Goal: Task Accomplishment & Management: Complete application form

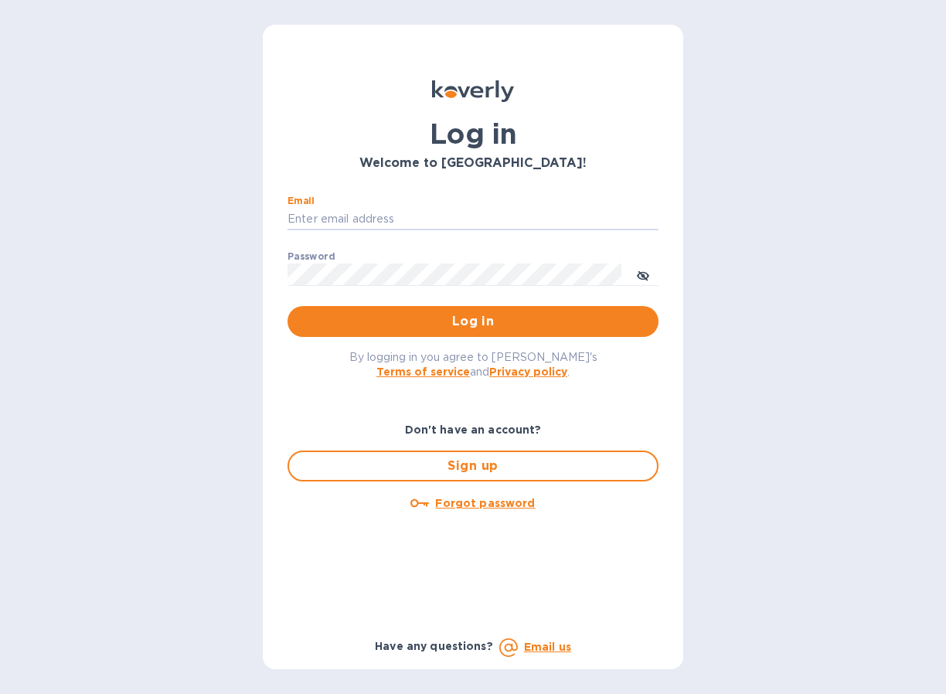
type input "[PERSON_NAME][EMAIL_ADDRESS][DOMAIN_NAME]"
click at [473, 321] on button "Log in" at bounding box center [472, 321] width 371 height 31
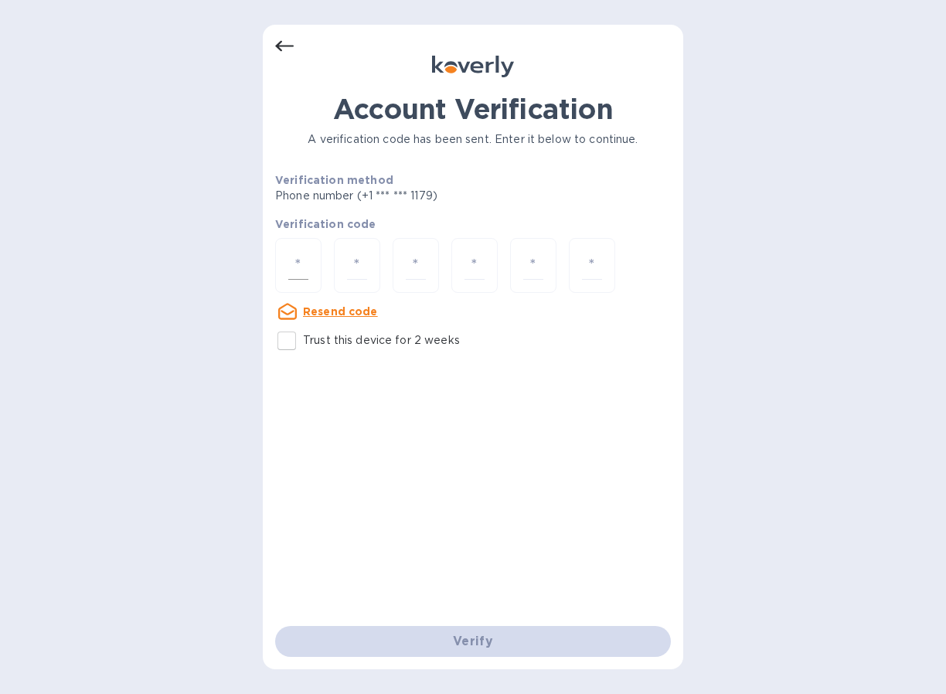
click at [313, 272] on div at bounding box center [298, 265] width 46 height 55
type input "9"
type input "3"
type input "9"
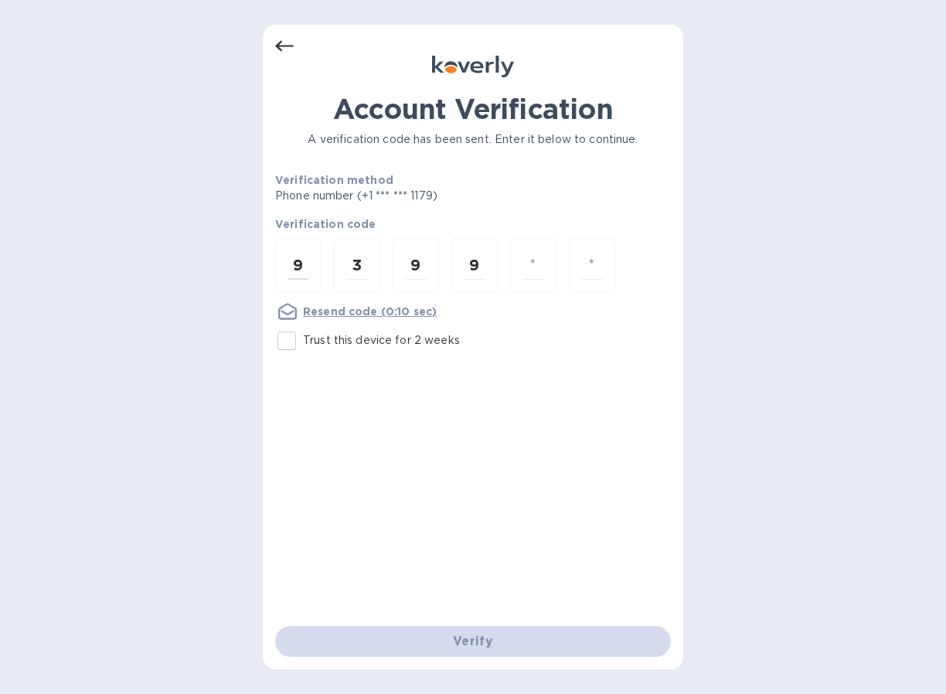
type input "4"
type input "3"
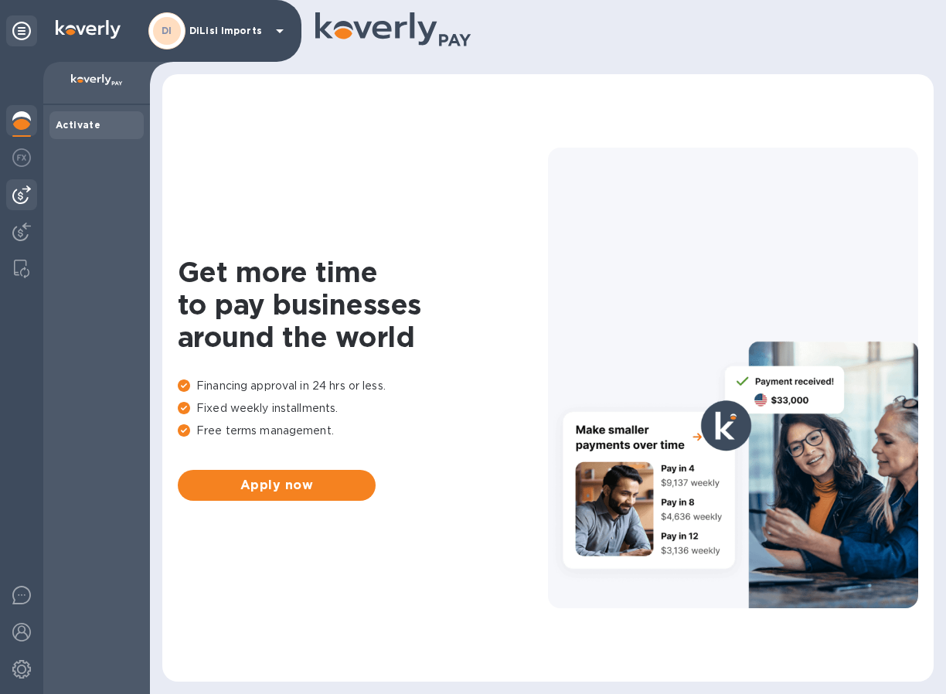
click at [27, 200] on img at bounding box center [21, 194] width 19 height 19
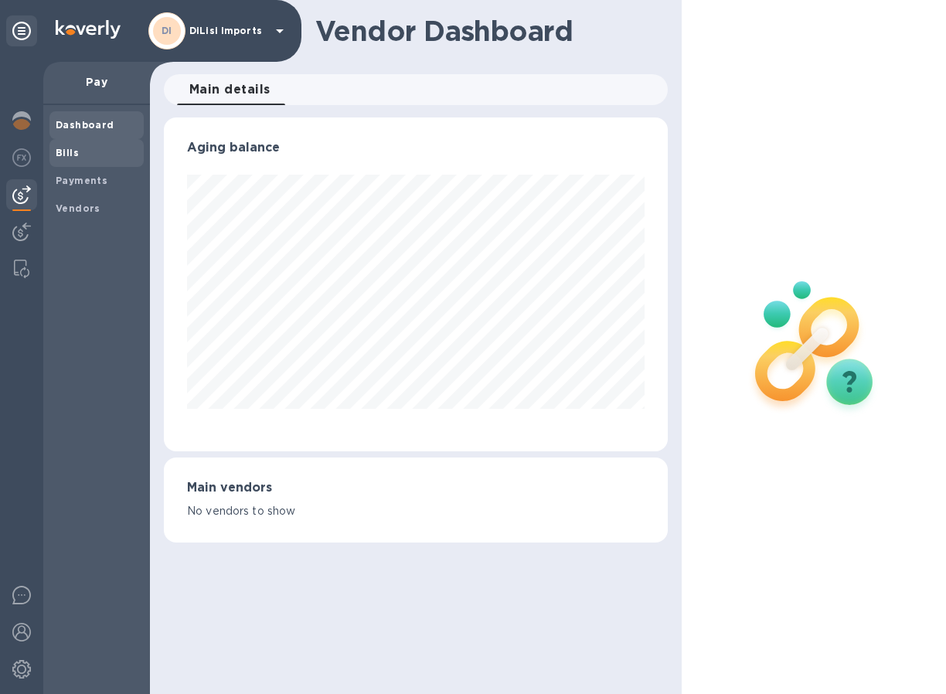
scroll to position [334, 504]
click at [84, 147] on span "Bills" at bounding box center [97, 152] width 82 height 15
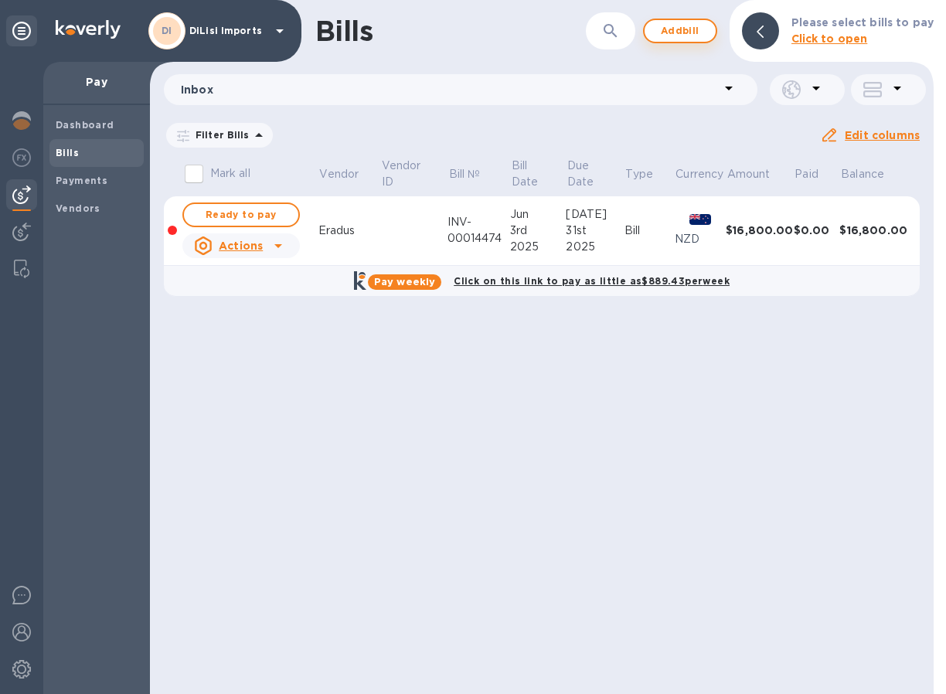
click at [678, 31] on span "Add bill" at bounding box center [680, 31] width 46 height 19
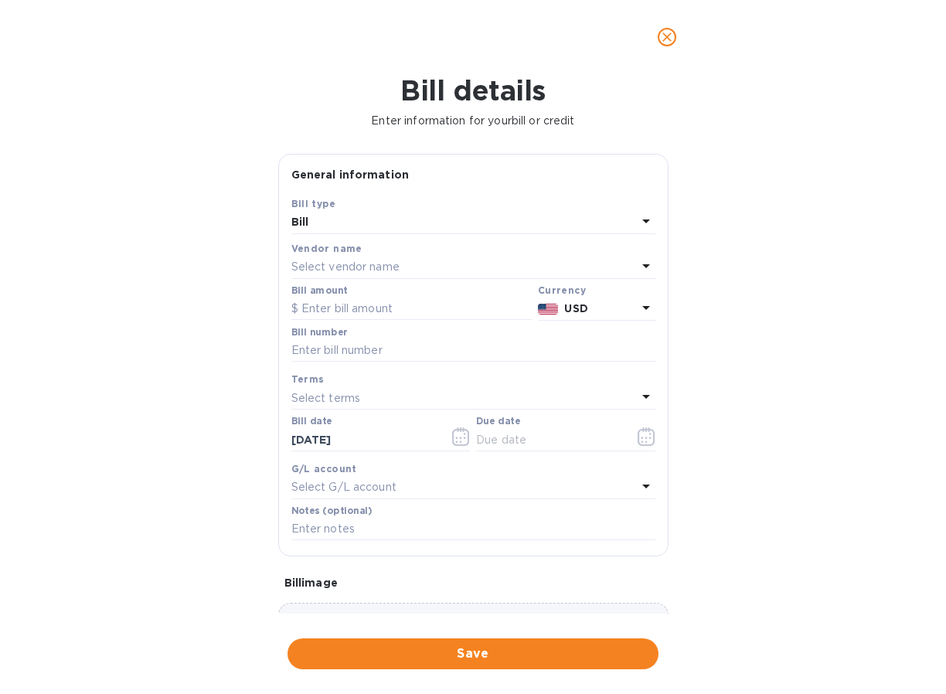
click at [539, 260] on div "Select vendor name" at bounding box center [463, 268] width 345 height 22
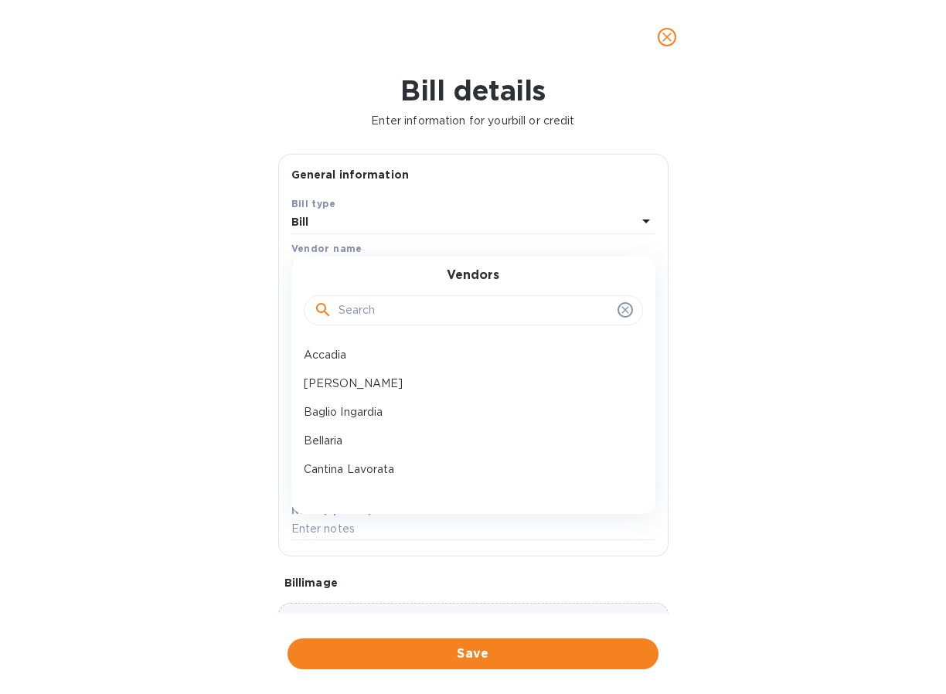
click at [428, 316] on input "text" at bounding box center [474, 310] width 273 height 23
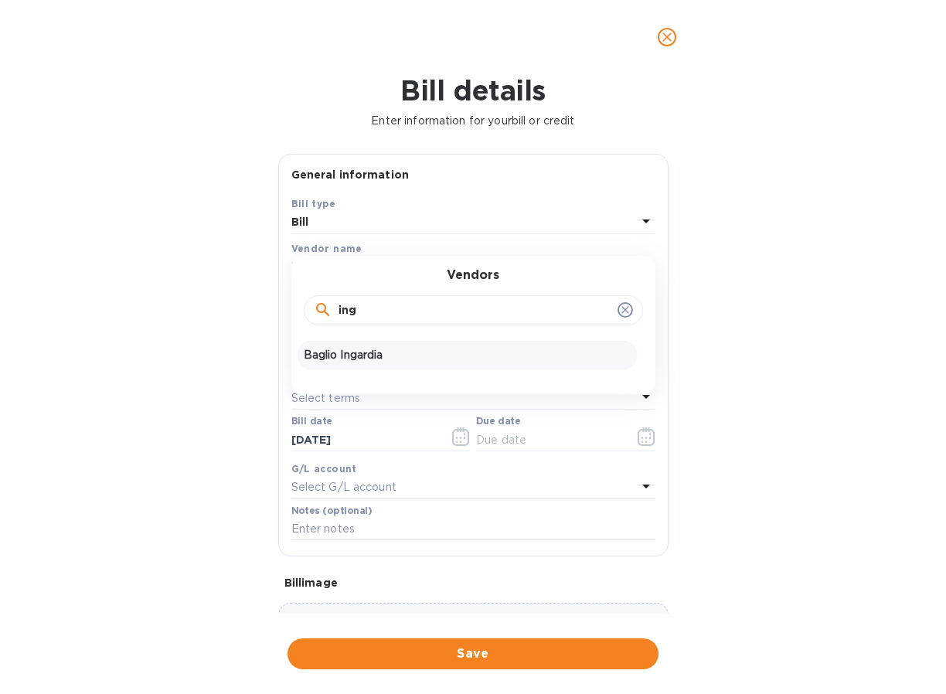
type input "ing"
click at [352, 351] on p "Baglio Ingardia" at bounding box center [467, 355] width 327 height 16
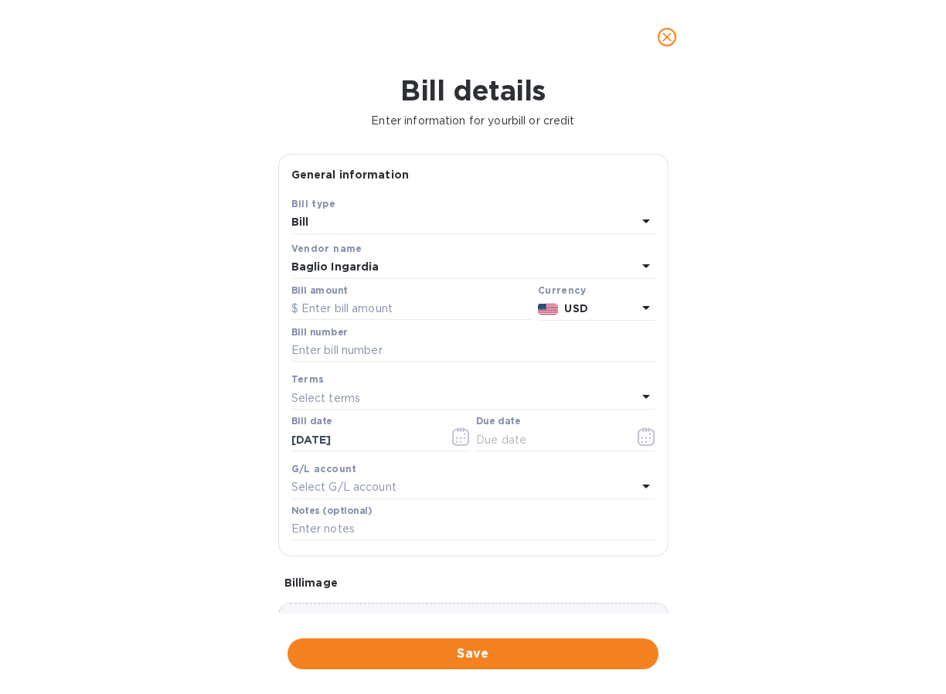
click at [624, 301] on p "USD" at bounding box center [600, 309] width 72 height 16
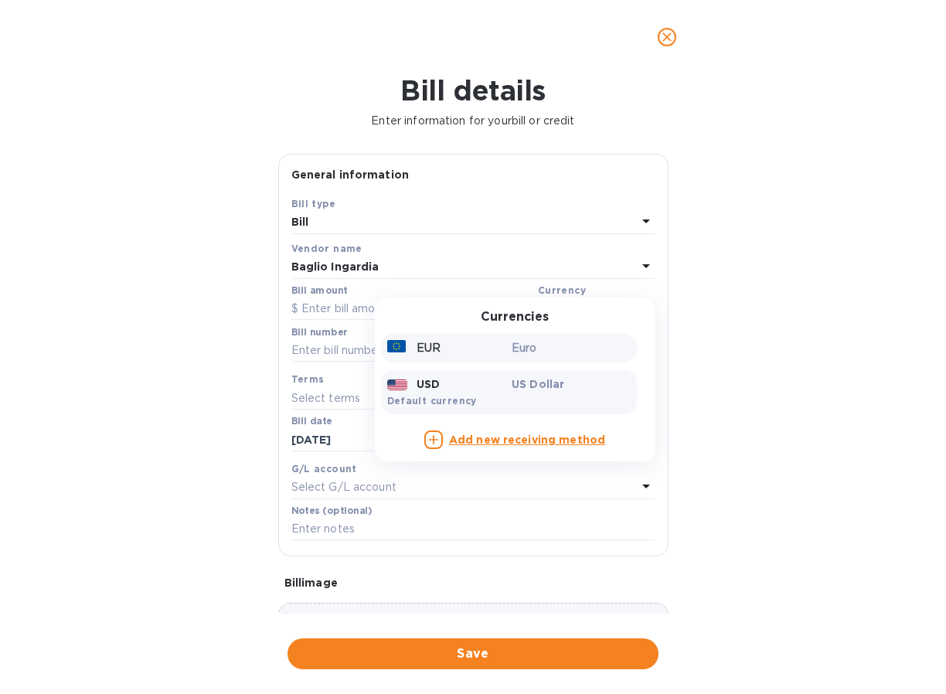
click at [536, 349] on p "Euro" at bounding box center [571, 348] width 119 height 16
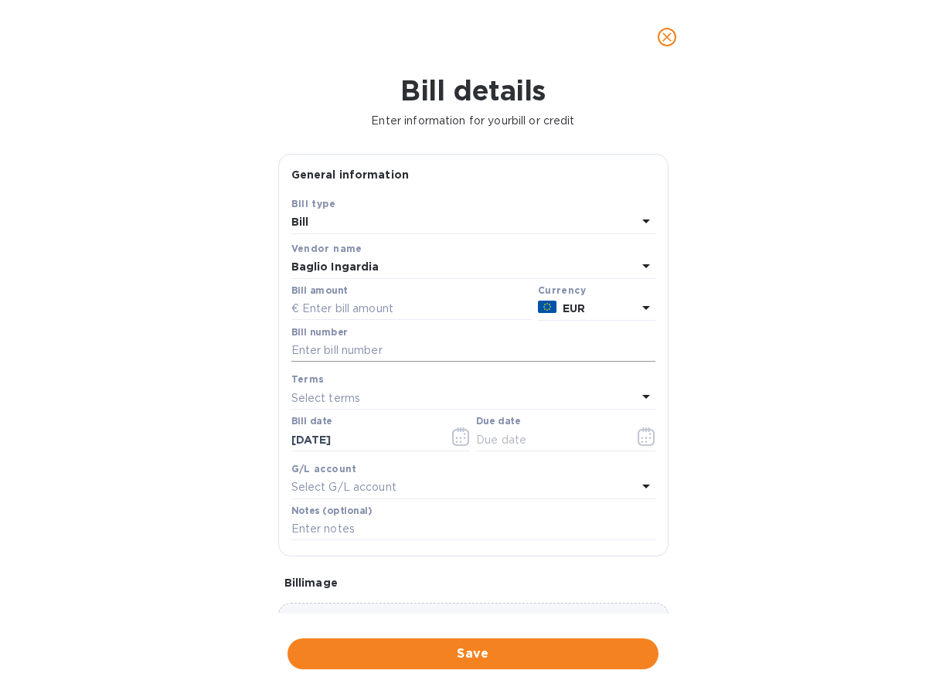
click at [341, 352] on input "text" at bounding box center [473, 350] width 364 height 23
paste input "FPR 170/25"
type input "FPR 170/25"
click at [641, 438] on icon "button" at bounding box center [647, 436] width 18 height 19
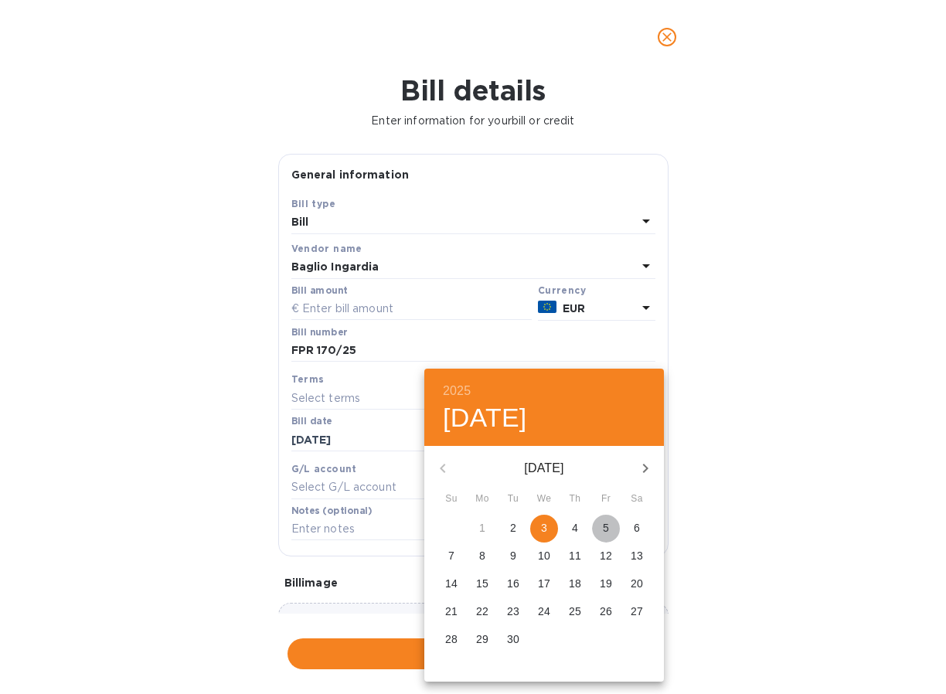
click at [612, 528] on span "5" at bounding box center [606, 527] width 28 height 15
type input "09/05/2025"
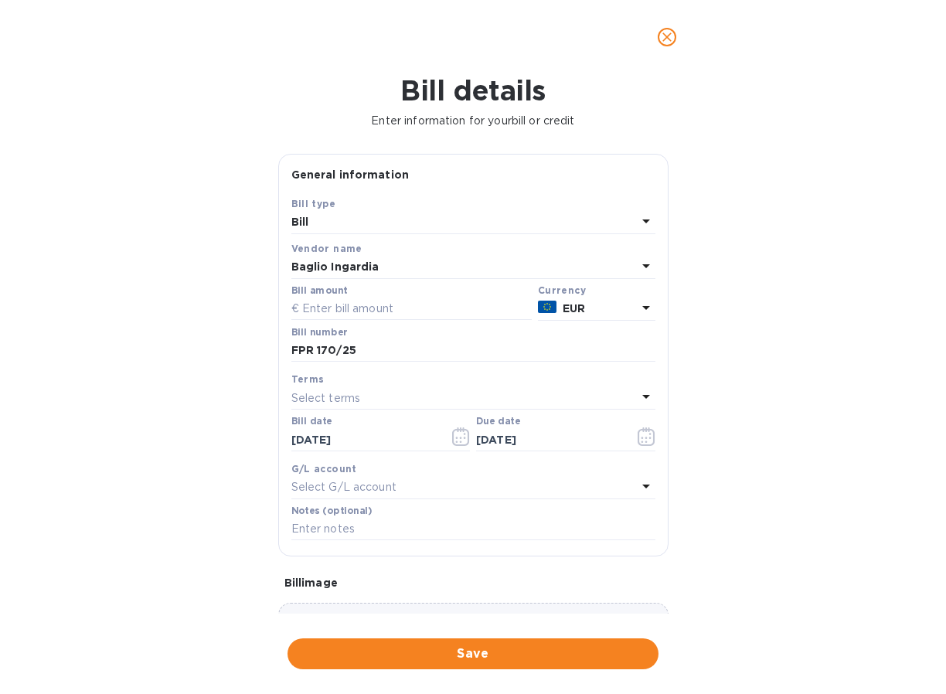
click at [764, 491] on div "Bill details Enter information for your bill or credit General information Save…" at bounding box center [473, 384] width 946 height 620
click at [328, 304] on input "text" at bounding box center [411, 309] width 240 height 23
click at [747, 353] on div "Bill details Enter information for your bill or credit General information Save…" at bounding box center [473, 384] width 946 height 620
click at [400, 298] on input "3,157.2" at bounding box center [417, 309] width 230 height 23
click at [383, 303] on input "3,157.2" at bounding box center [417, 309] width 230 height 23
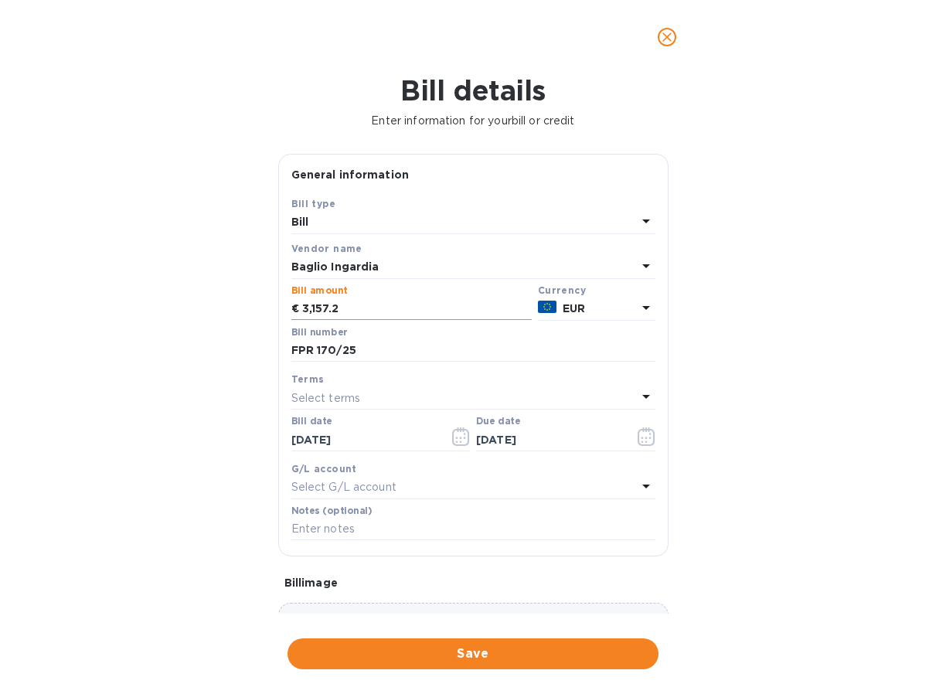
click at [383, 303] on input "3,157.2" at bounding box center [417, 309] width 230 height 23
type input "3,157.20"
click at [726, 374] on div "Bill details Enter information for your bill or credit General information Save…" at bounding box center [473, 384] width 946 height 620
click at [486, 651] on button "Save" at bounding box center [472, 653] width 371 height 31
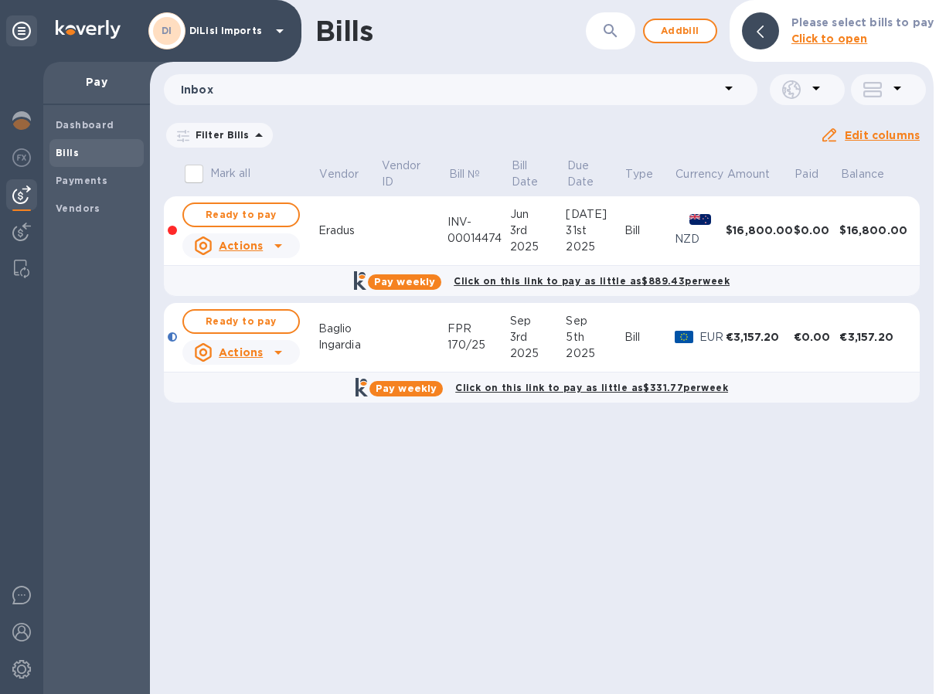
click at [75, 148] on b "Bills" at bounding box center [67, 153] width 23 height 12
click at [699, 34] on span "Add bill" at bounding box center [680, 31] width 46 height 19
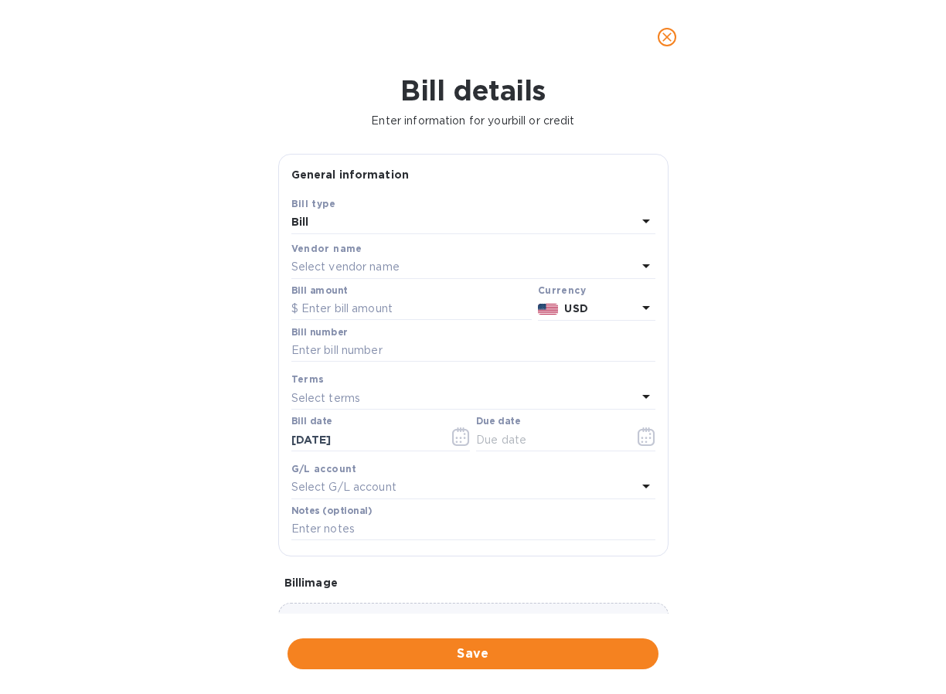
click at [628, 310] on p "USD" at bounding box center [600, 309] width 72 height 16
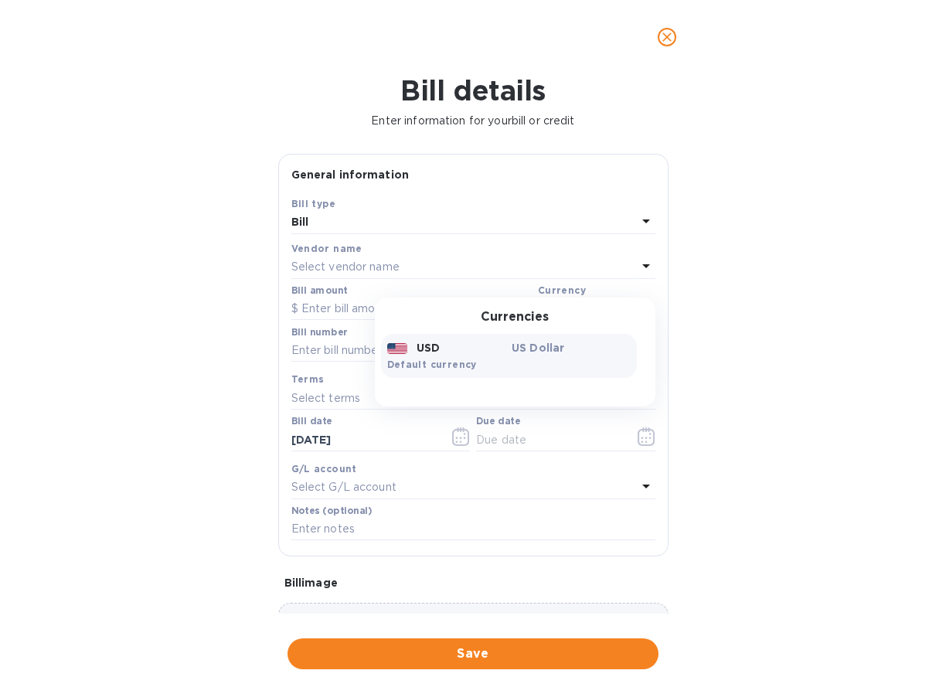
click at [631, 299] on div "Currencies USD US Dollar Default currency" at bounding box center [515, 353] width 281 height 110
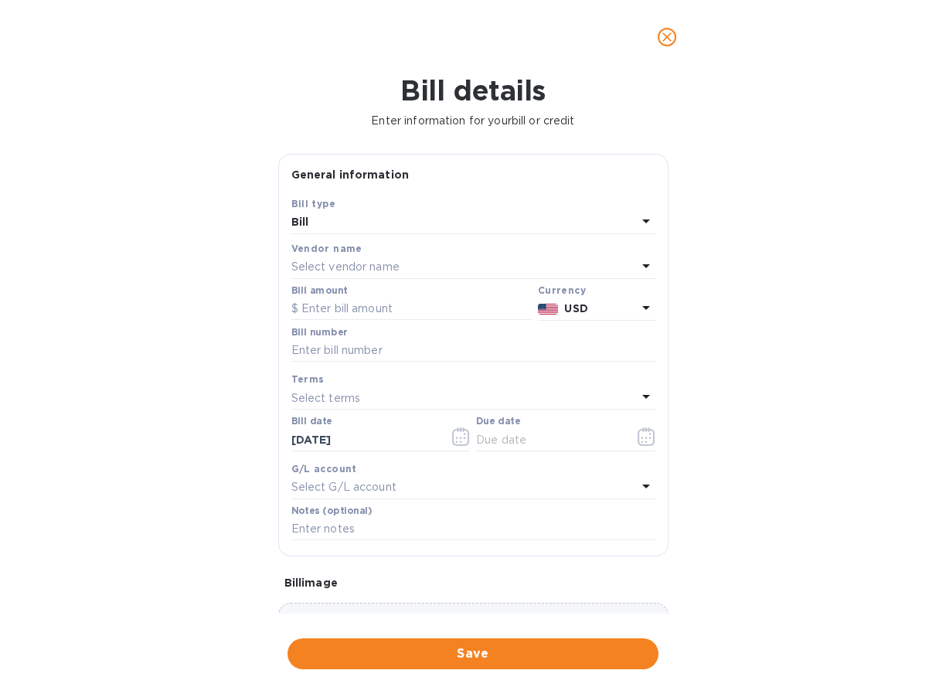
click at [512, 257] on div "Select vendor name" at bounding box center [463, 268] width 345 height 22
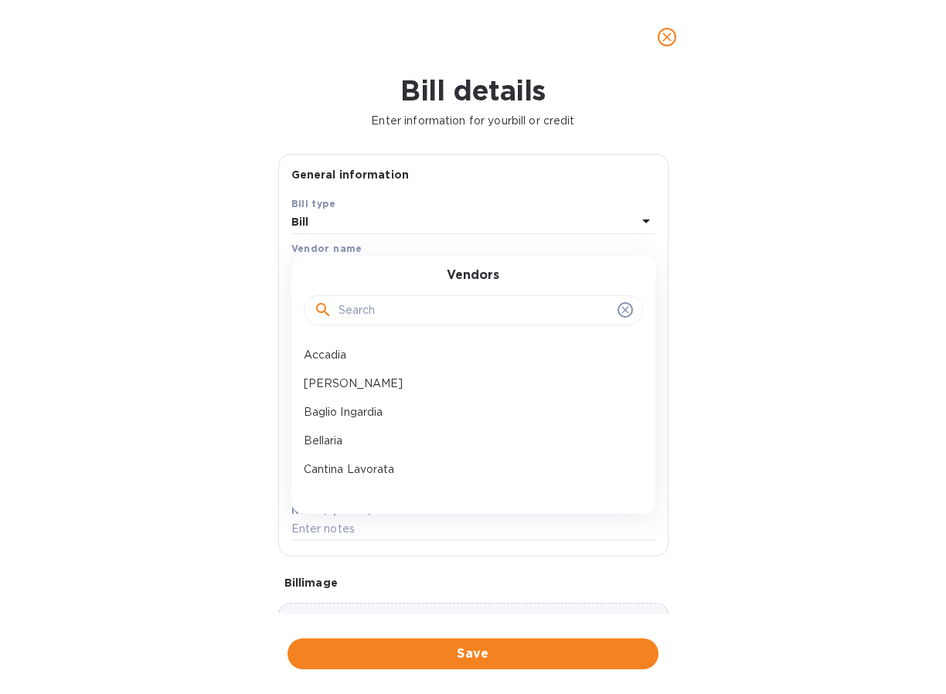
click at [447, 318] on input "text" at bounding box center [474, 310] width 273 height 23
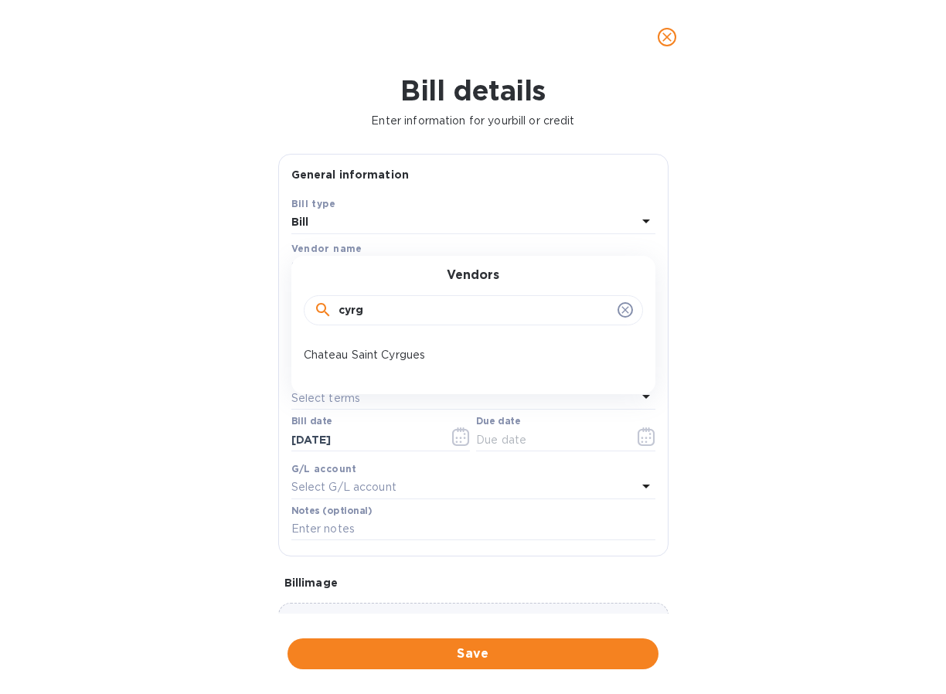
type input "cargo"
drag, startPoint x: 447, startPoint y: 318, endPoint x: 370, endPoint y: 356, distance: 86.1
click at [370, 356] on p "Chateau Saint Cyrgues" at bounding box center [467, 355] width 327 height 16
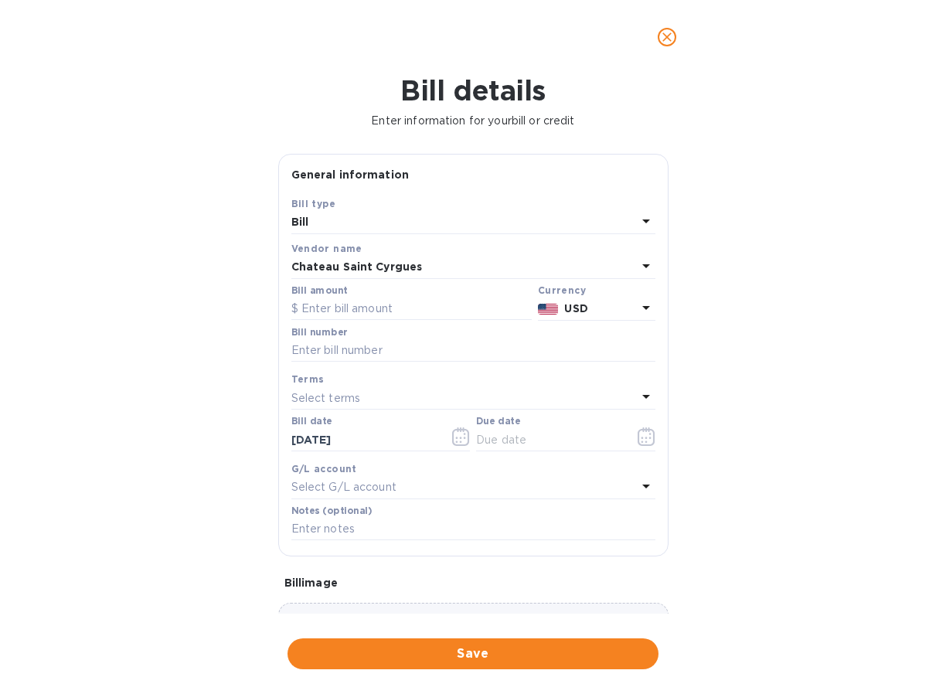
click at [609, 310] on p "USD" at bounding box center [600, 309] width 72 height 16
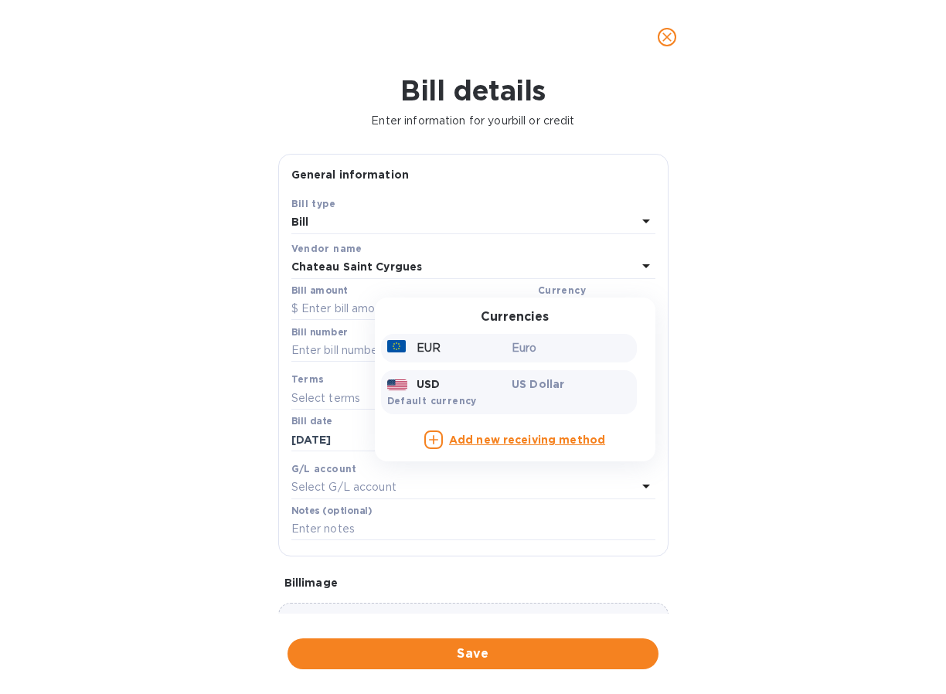
click at [560, 342] on p "Euro" at bounding box center [571, 348] width 119 height 16
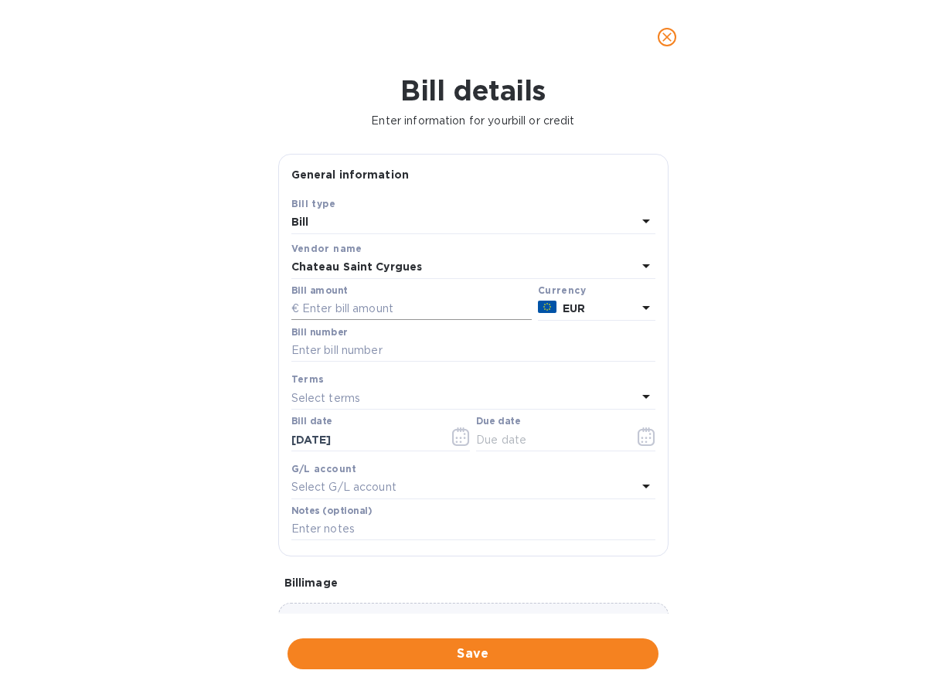
click at [331, 310] on input "text" at bounding box center [411, 309] width 240 height 23
type input "4,132.8"
click at [747, 324] on div "Bill details Enter information for your bill or credit General information Save…" at bounding box center [473, 384] width 946 height 620
click at [338, 353] on input "text" at bounding box center [473, 350] width 364 height 23
paste input "400422"
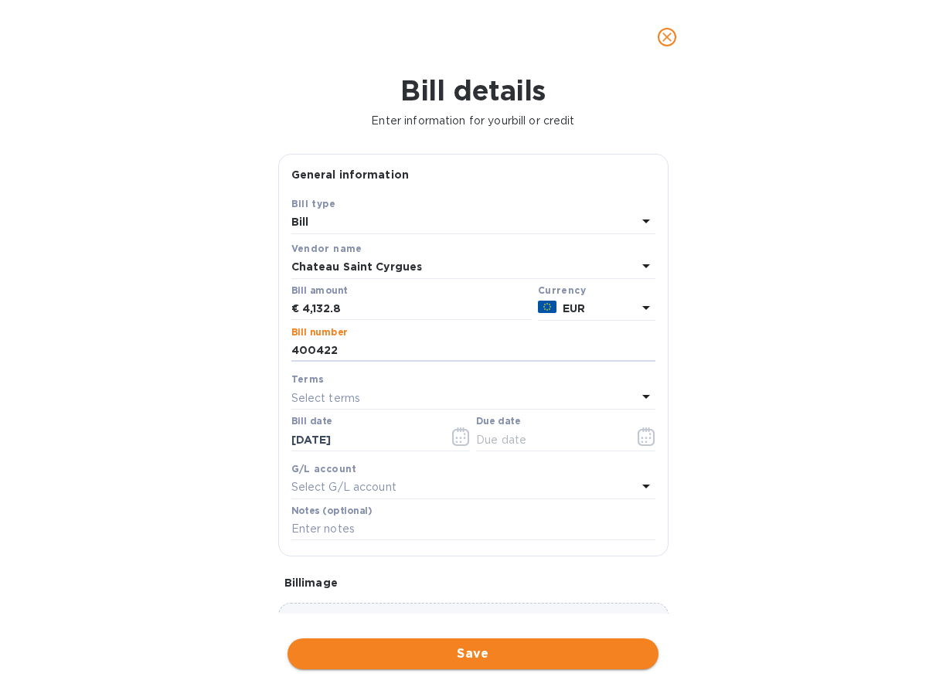
type input "400422"
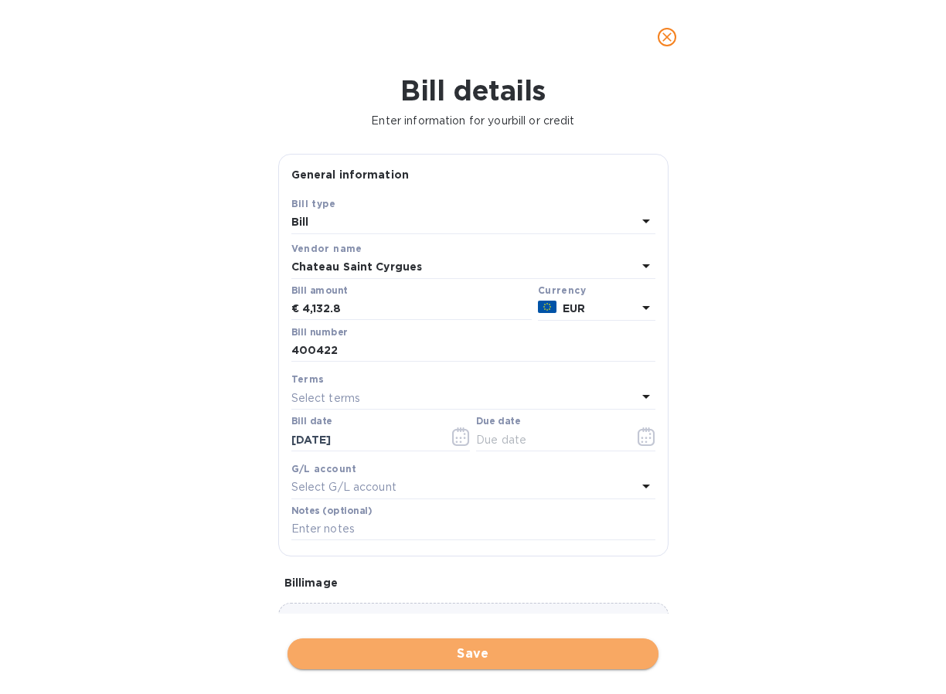
click at [395, 645] on span "Save" at bounding box center [473, 654] width 346 height 19
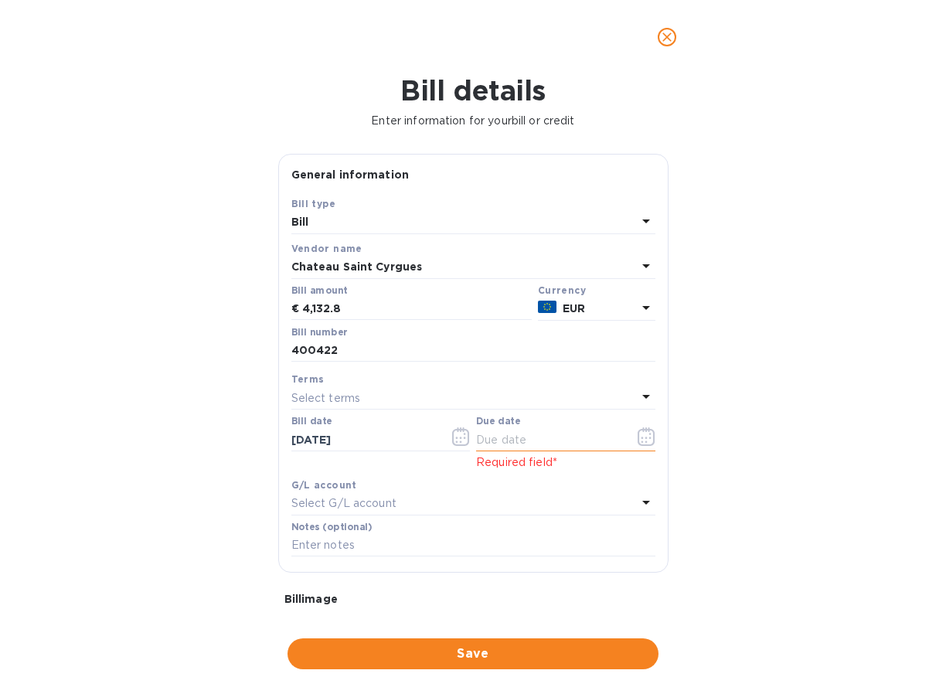
click at [648, 436] on icon "button" at bounding box center [646, 436] width 17 height 19
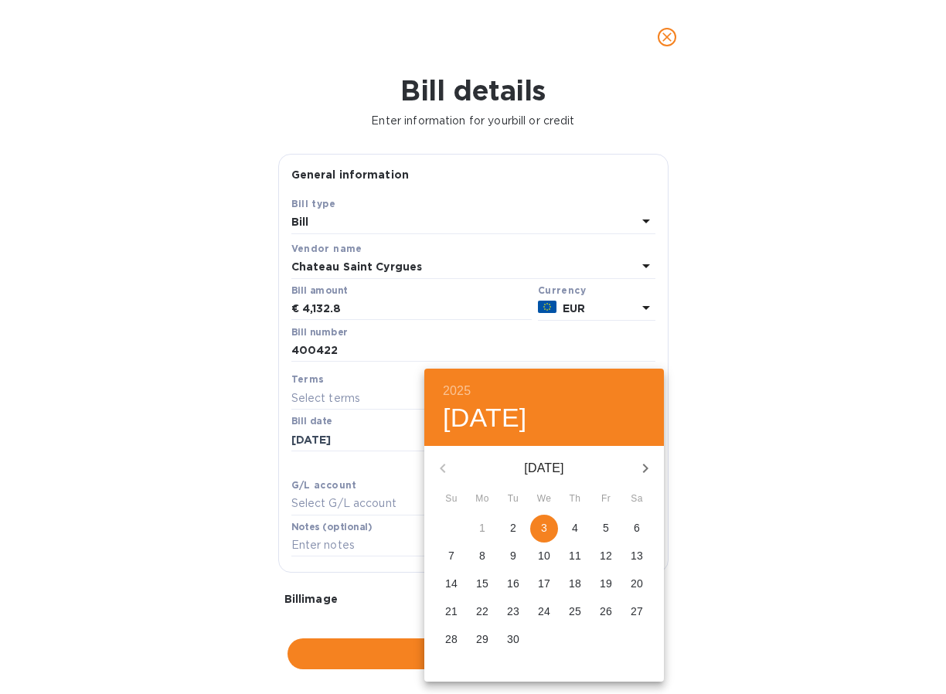
click at [597, 517] on button "5" at bounding box center [606, 529] width 28 height 28
type input "09/05/2025"
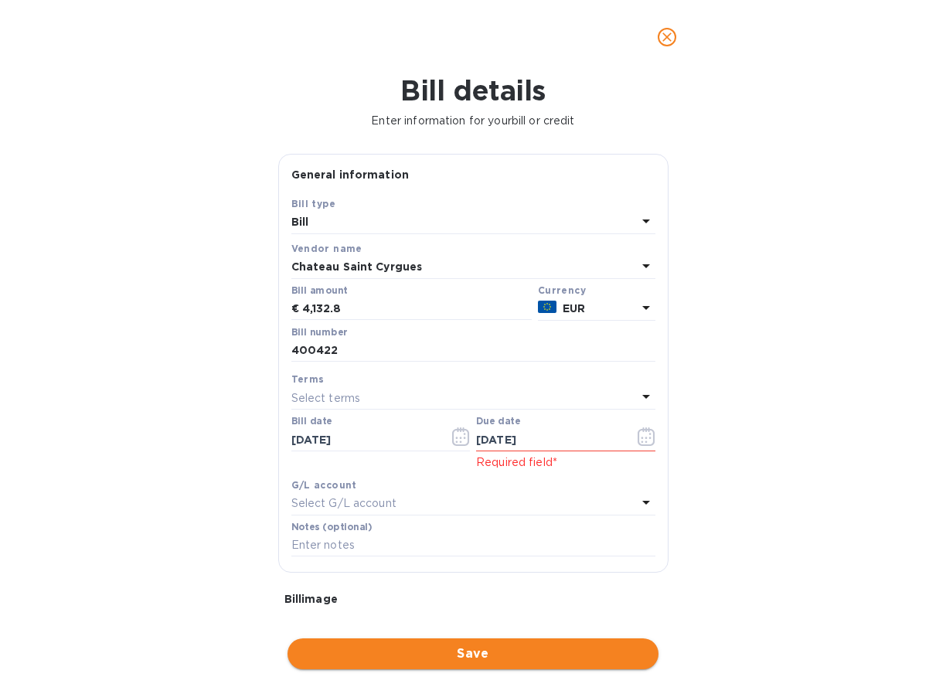
click at [502, 652] on button "Save" at bounding box center [472, 653] width 371 height 31
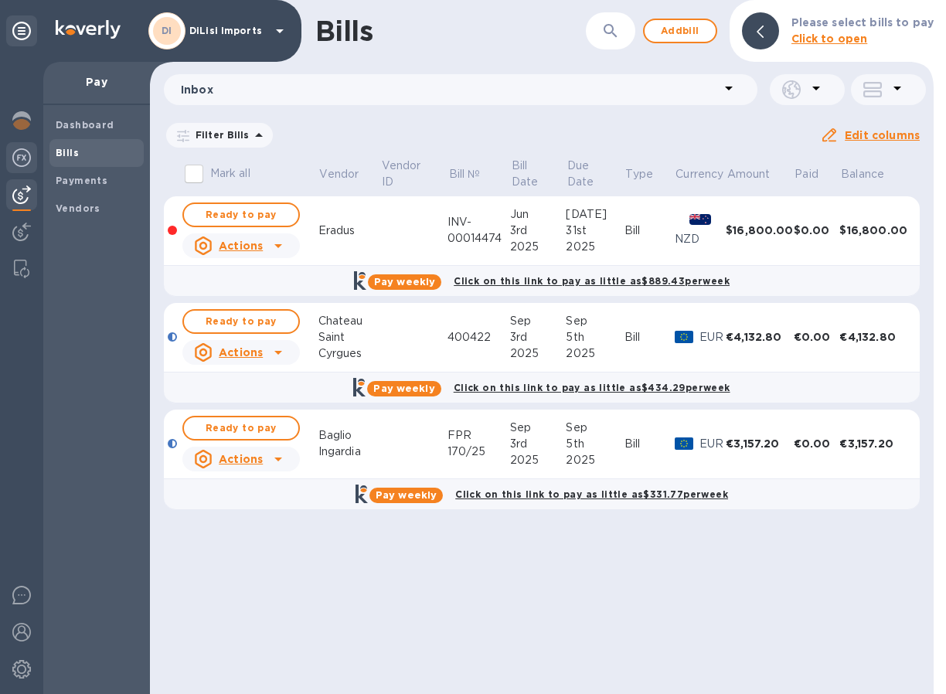
click at [21, 155] on img at bounding box center [21, 157] width 19 height 19
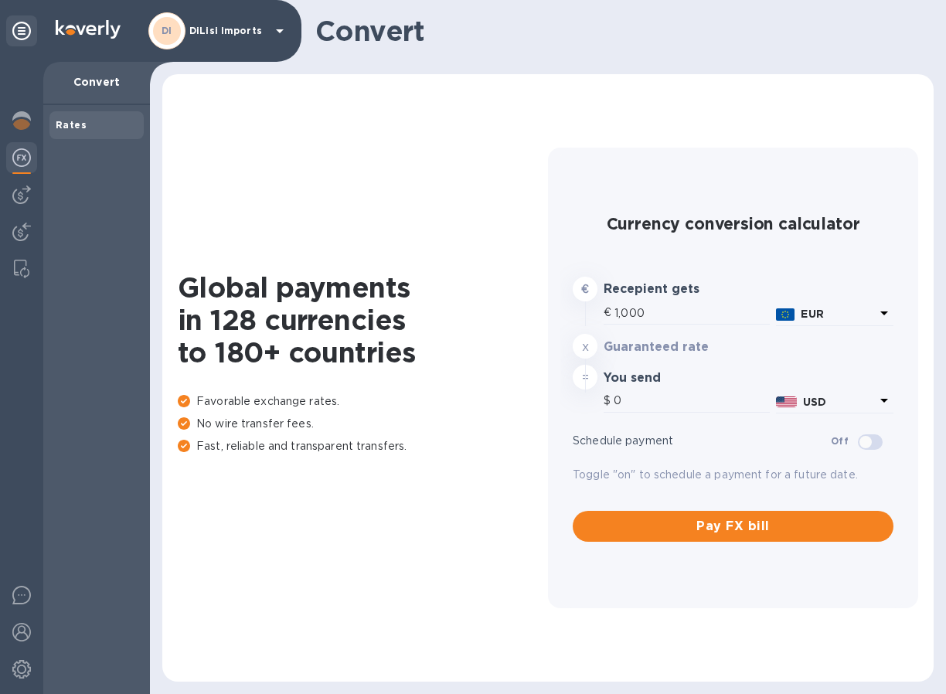
type input "1,174.25"
